Goal: Navigation & Orientation: Find specific page/section

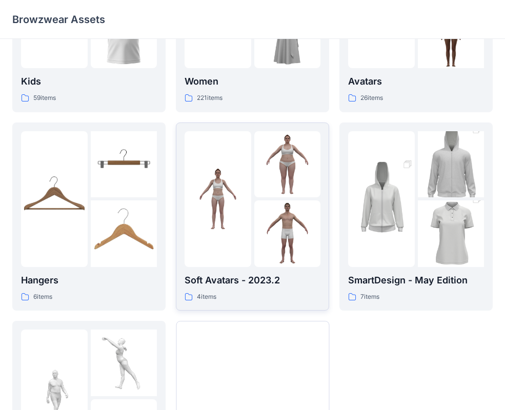
scroll to position [182, 0]
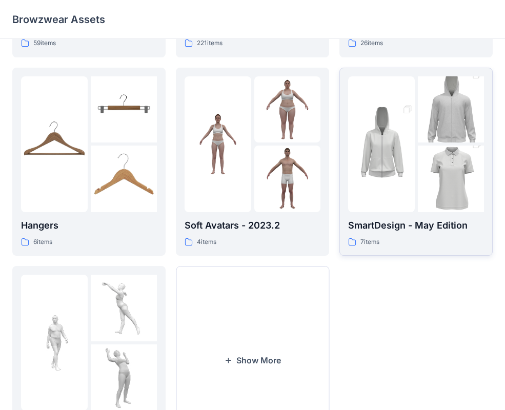
click at [362, 200] on div at bounding box center [381, 144] width 67 height 136
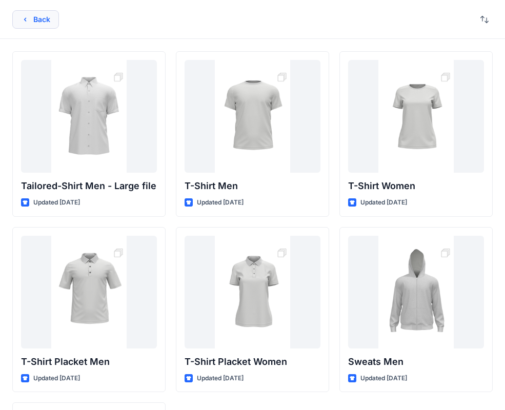
click at [49, 20] on button "Back" at bounding box center [35, 19] width 47 height 18
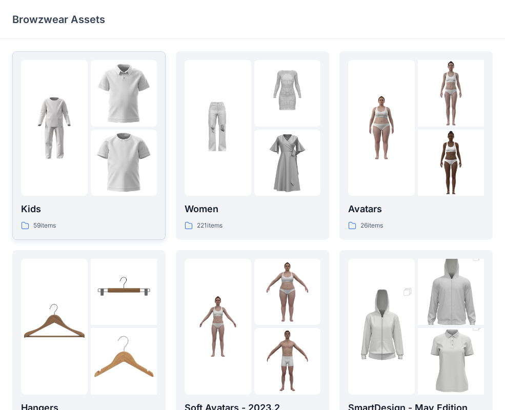
click at [103, 195] on img at bounding box center [124, 163] width 67 height 67
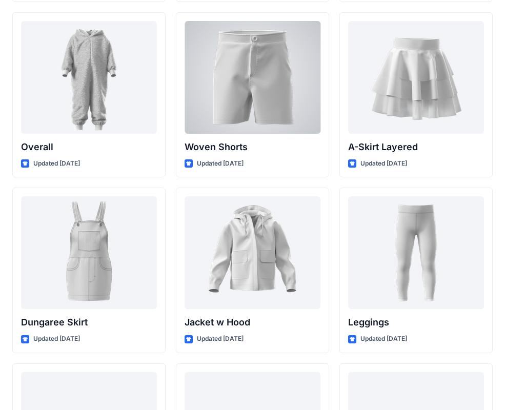
scroll to position [2948, 0]
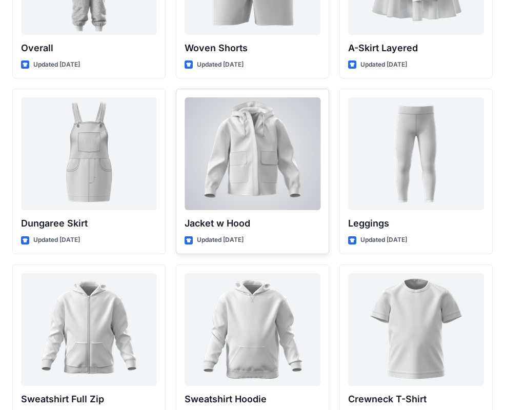
click at [272, 196] on div at bounding box center [253, 153] width 136 height 113
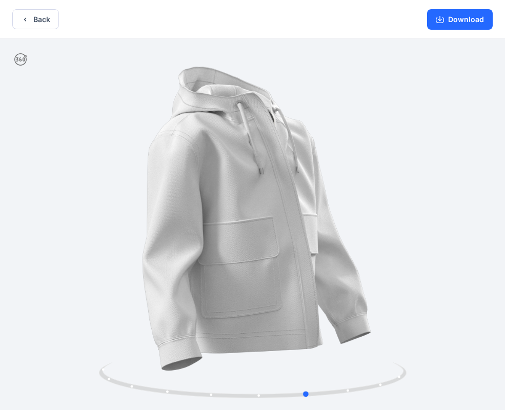
drag, startPoint x: 388, startPoint y: 165, endPoint x: 136, endPoint y: 208, distance: 256.0
click at [136, 208] on div at bounding box center [252, 225] width 505 height 373
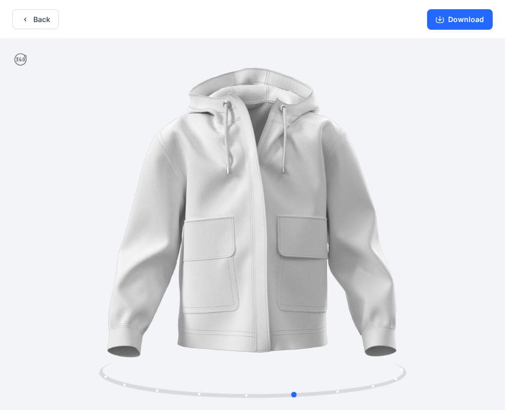
drag, startPoint x: 279, startPoint y: 166, endPoint x: 267, endPoint y: 186, distance: 23.5
click at [267, 186] on div at bounding box center [252, 225] width 505 height 373
click at [481, 14] on button "Download" at bounding box center [460, 19] width 66 height 21
click at [474, 17] on button "Download" at bounding box center [460, 19] width 66 height 21
click at [42, 23] on button "Back" at bounding box center [35, 19] width 47 height 20
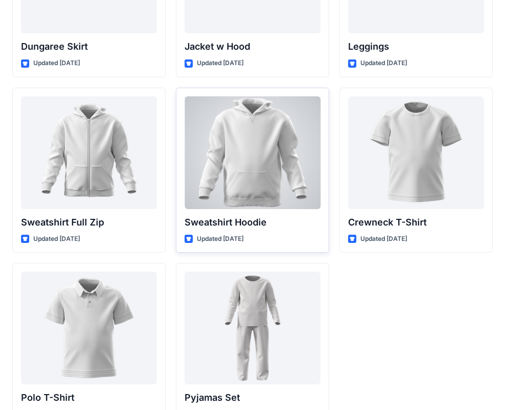
scroll to position [3126, 0]
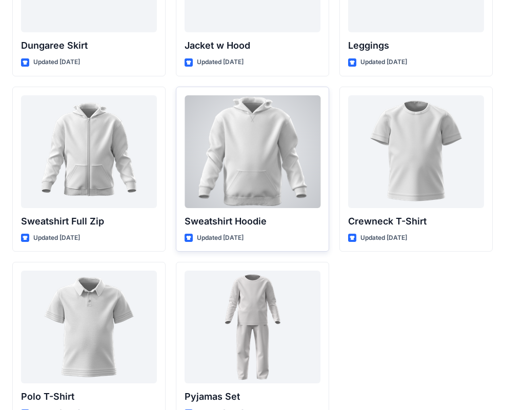
click at [289, 178] on div at bounding box center [253, 151] width 136 height 113
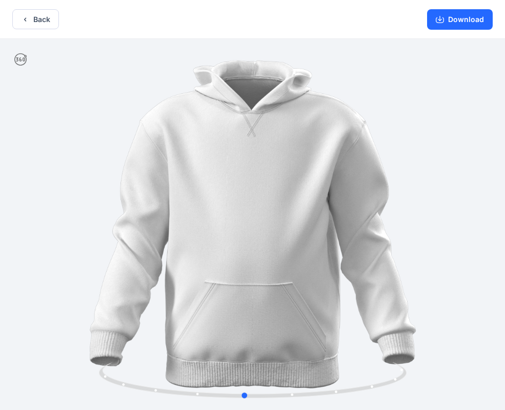
drag, startPoint x: 410, startPoint y: 165, endPoint x: 401, endPoint y: 162, distance: 8.8
click at [401, 162] on div at bounding box center [252, 225] width 505 height 373
click at [452, 15] on button "Download" at bounding box center [460, 19] width 66 height 21
click at [43, 20] on button "Back" at bounding box center [35, 19] width 47 height 20
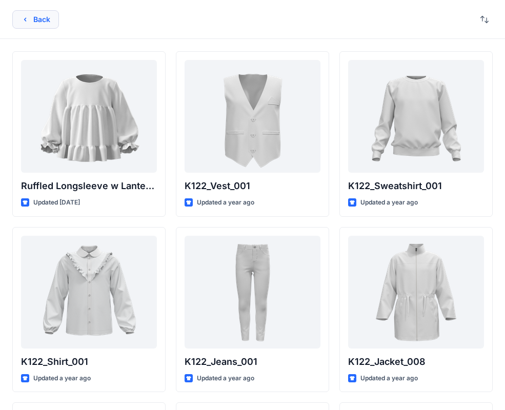
click at [52, 23] on button "Back" at bounding box center [35, 19] width 47 height 18
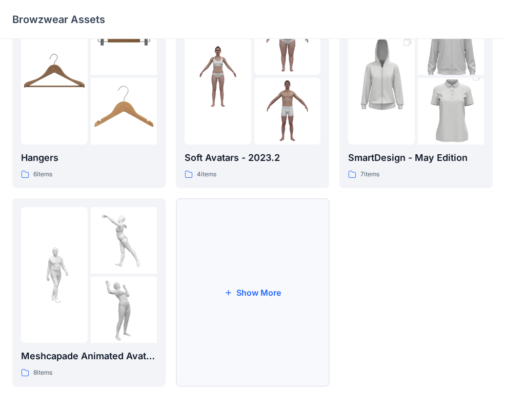
scroll to position [255, 0]
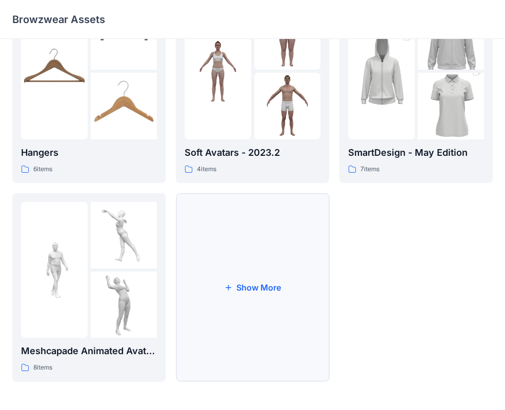
click at [292, 277] on button "Show More" at bounding box center [252, 287] width 153 height 189
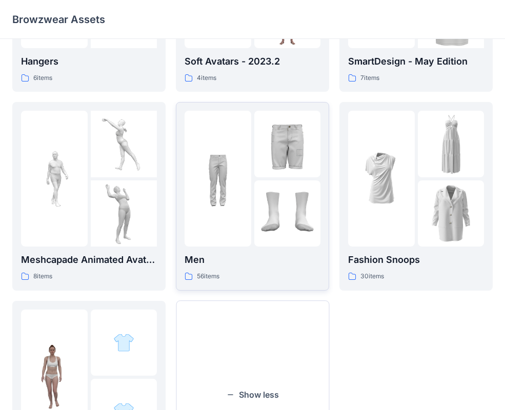
scroll to position [398, 0]
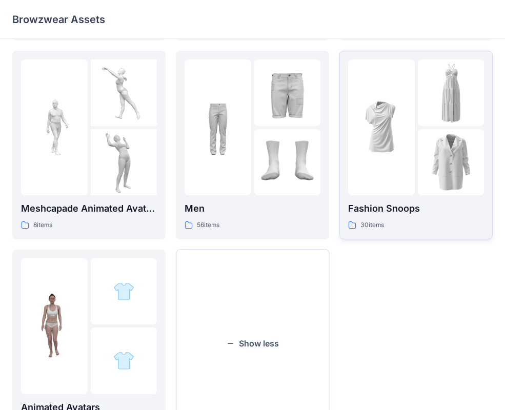
click at [419, 202] on p "Fashion Snoops" at bounding box center [416, 208] width 136 height 14
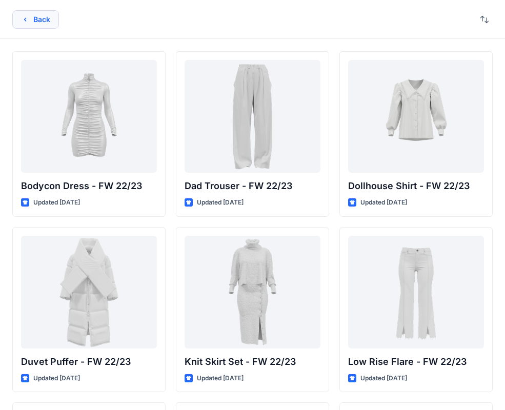
click at [43, 24] on button "Back" at bounding box center [35, 19] width 47 height 18
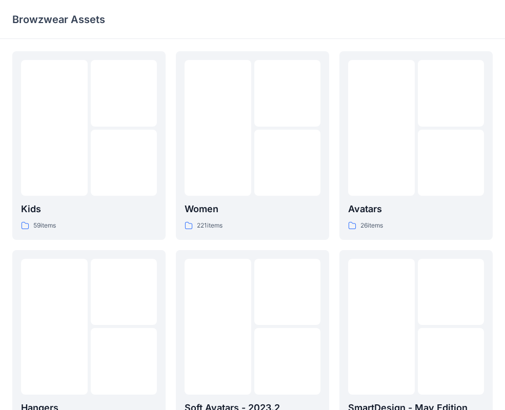
scroll to position [398, 0]
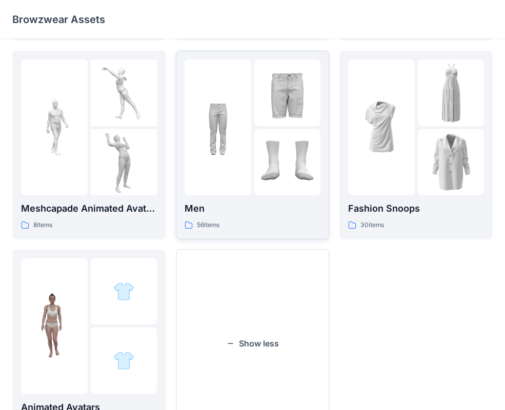
click at [279, 105] on img at bounding box center [287, 92] width 67 height 67
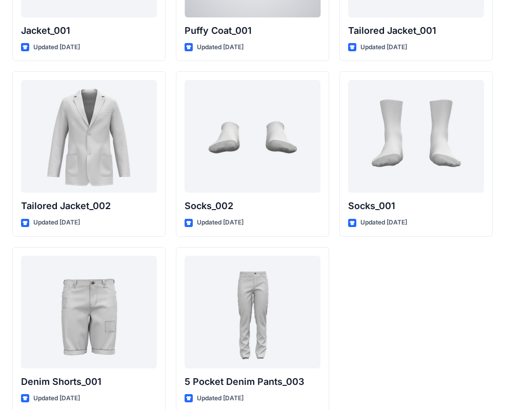
scroll to position [2979, 0]
